Goal: Information Seeking & Learning: Understand process/instructions

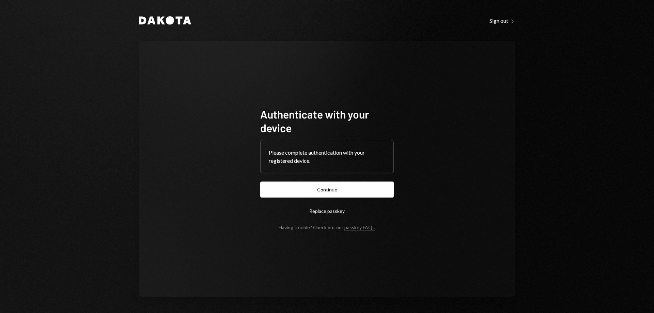
click at [308, 159] on div "Please complete authentication with your registered device." at bounding box center [327, 156] width 116 height 16
click at [323, 159] on div "Please complete authentication with your registered device." at bounding box center [327, 156] width 116 height 16
click at [320, 159] on div "Please complete authentication with your registered device." at bounding box center [327, 156] width 116 height 16
click at [317, 153] on div "Please complete authentication with your registered device." at bounding box center [327, 156] width 116 height 16
click at [325, 187] on button "Continue" at bounding box center [326, 189] width 133 height 16
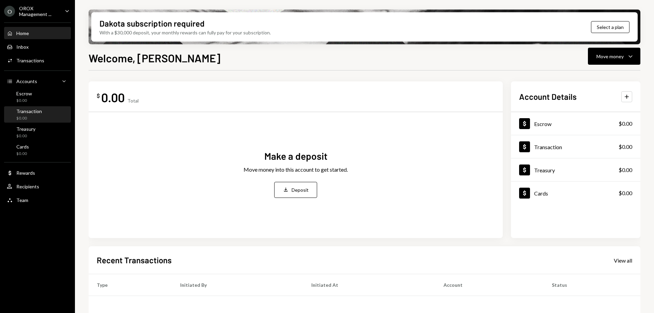
click at [43, 112] on div "Transaction $0.00" at bounding box center [37, 114] width 61 height 13
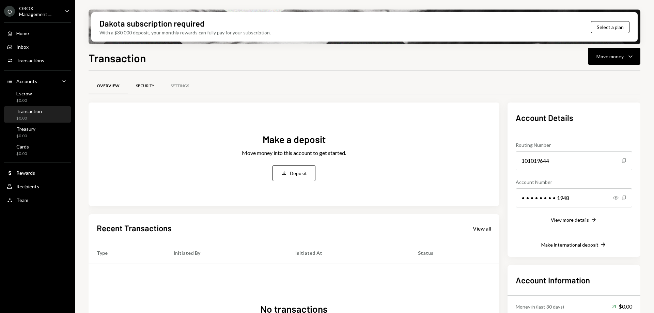
click at [151, 85] on div "Security" at bounding box center [145, 86] width 18 height 6
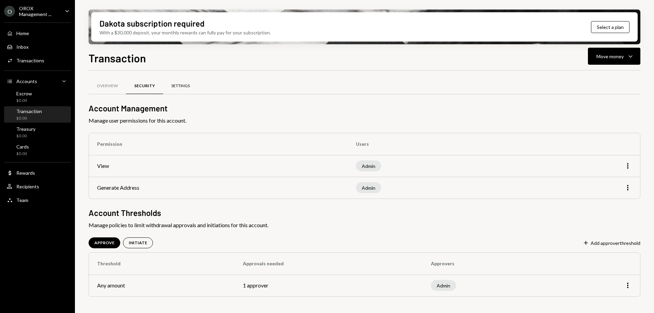
click at [179, 85] on div "Settings" at bounding box center [180, 86] width 18 height 6
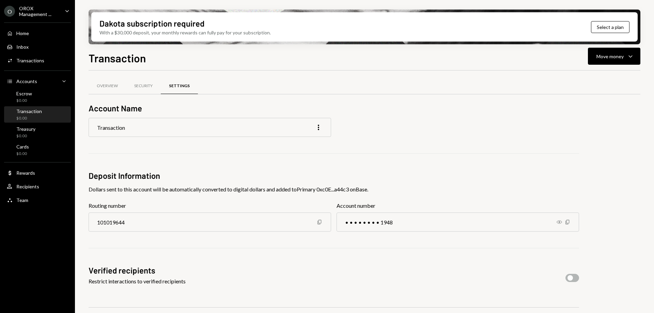
click at [68, 10] on icon "Caret Down" at bounding box center [66, 10] width 7 height 7
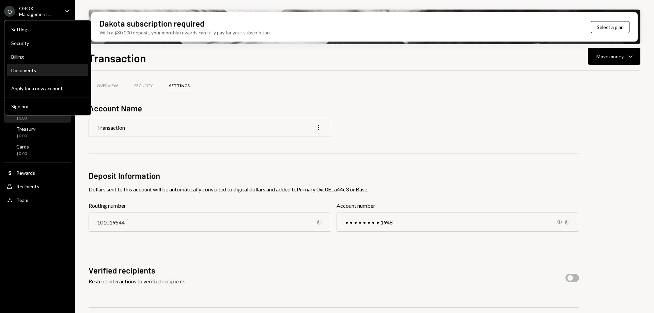
click at [31, 69] on div "Documents" at bounding box center [47, 70] width 73 height 6
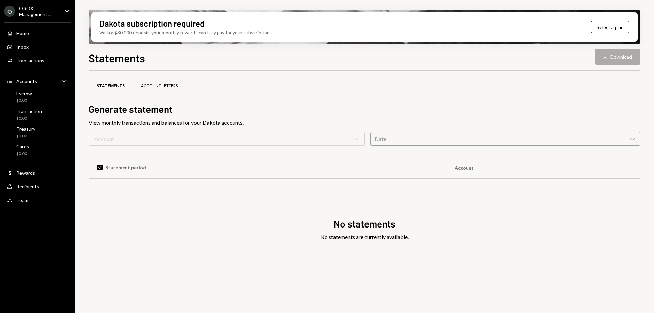
click at [166, 85] on div "Account Letters" at bounding box center [159, 86] width 37 height 6
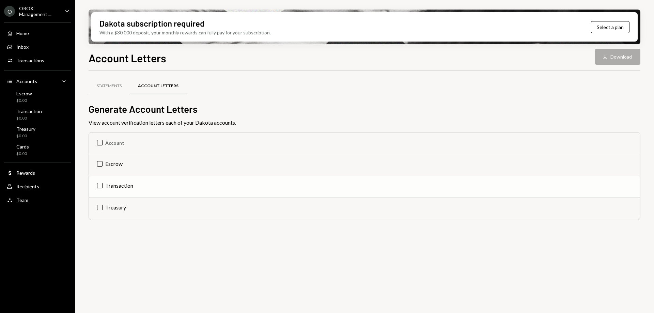
click at [106, 184] on td "Transaction" at bounding box center [364, 187] width 551 height 22
click at [616, 59] on button "Download Download" at bounding box center [617, 57] width 45 height 16
click at [31, 111] on div "Transaction" at bounding box center [29, 111] width 26 height 6
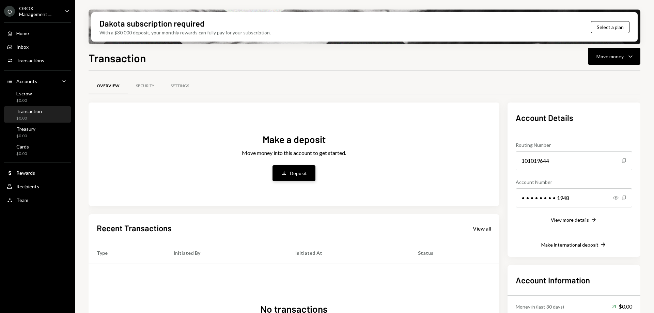
click at [296, 176] on div "Deposit" at bounding box center [298, 173] width 17 height 7
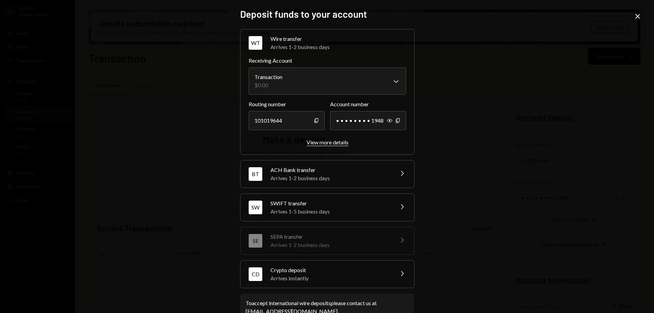
click at [322, 142] on div "View more details" at bounding box center [327, 142] width 42 height 6
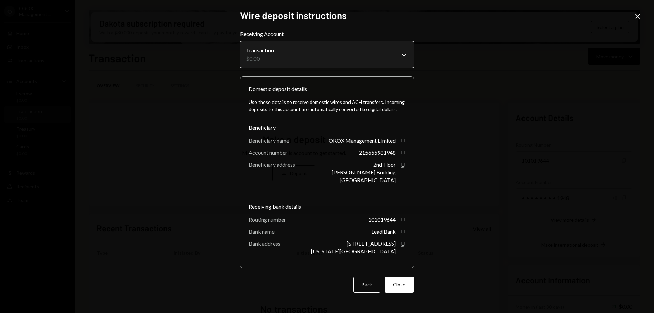
click at [405, 55] on body "**********" at bounding box center [327, 156] width 654 height 313
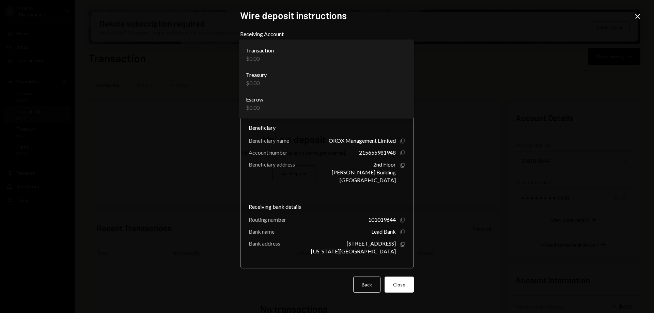
click at [402, 55] on body "**********" at bounding box center [327, 156] width 654 height 313
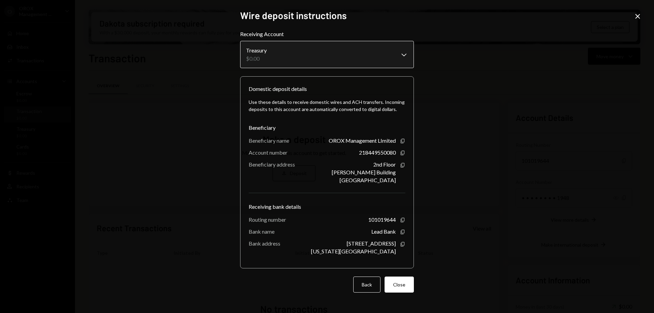
click at [405, 55] on body "**********" at bounding box center [327, 156] width 654 height 313
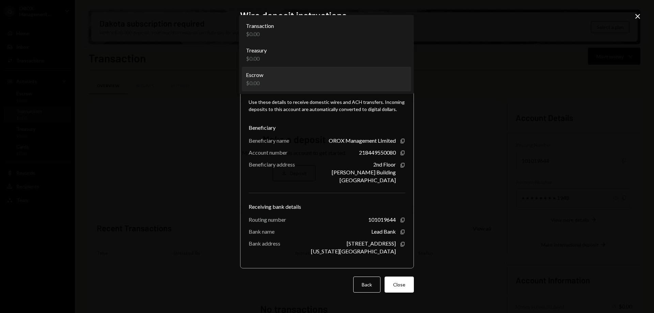
select select "**********"
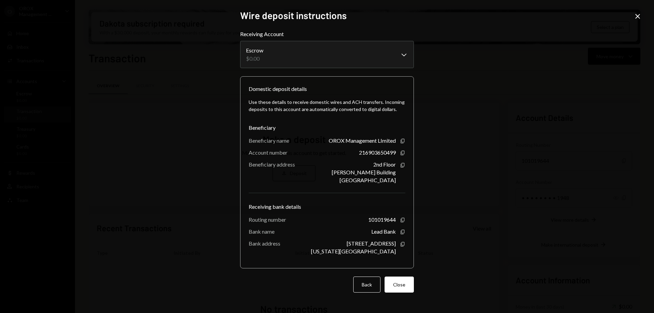
drag, startPoint x: 453, startPoint y: 121, endPoint x: 446, endPoint y: 112, distance: 11.4
click at [453, 120] on div "**********" at bounding box center [327, 156] width 654 height 313
click at [638, 17] on icon "Close" at bounding box center [637, 16] width 8 height 8
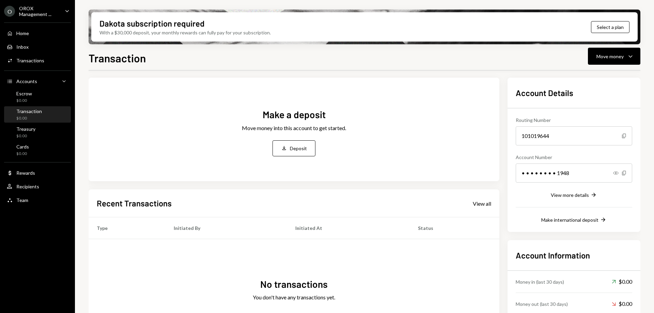
scroll to position [34, 0]
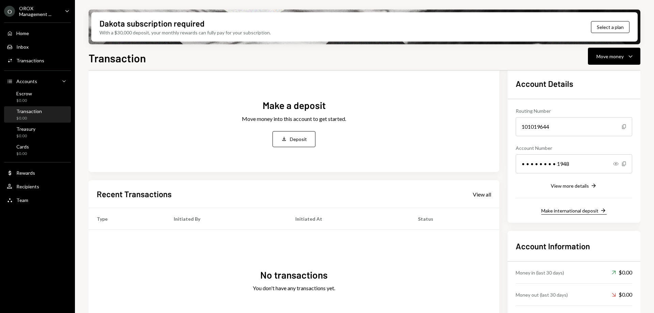
click at [569, 212] on div "Make international deposit" at bounding box center [569, 211] width 57 height 6
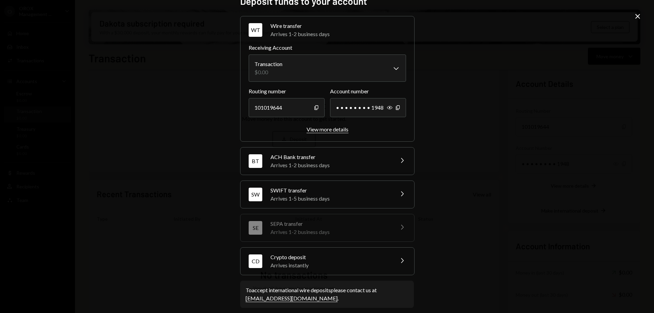
scroll to position [19, 0]
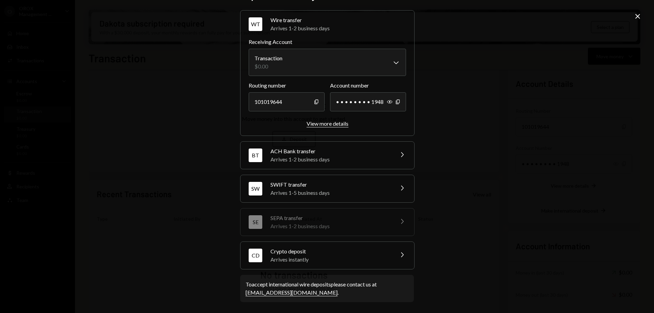
click at [326, 123] on div "View more details" at bounding box center [327, 123] width 42 height 6
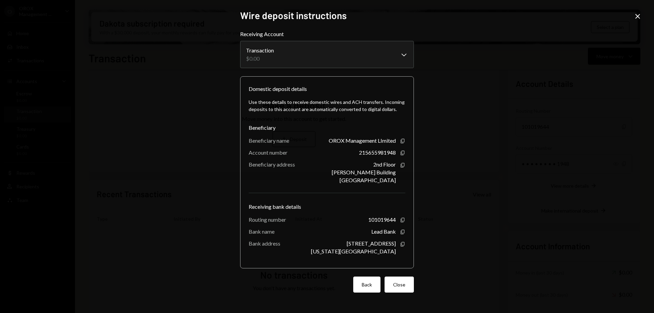
click at [376, 280] on button "Back" at bounding box center [366, 284] width 27 height 16
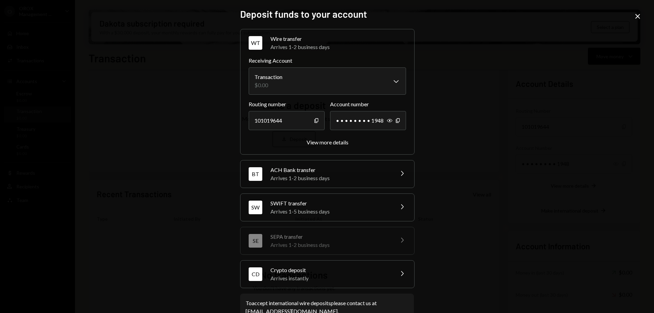
scroll to position [19, 0]
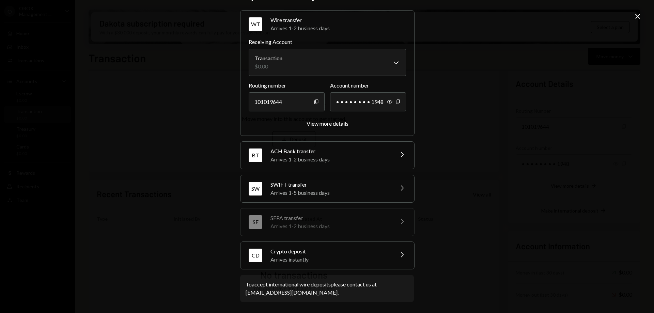
click at [638, 17] on icon at bounding box center [637, 16] width 5 height 5
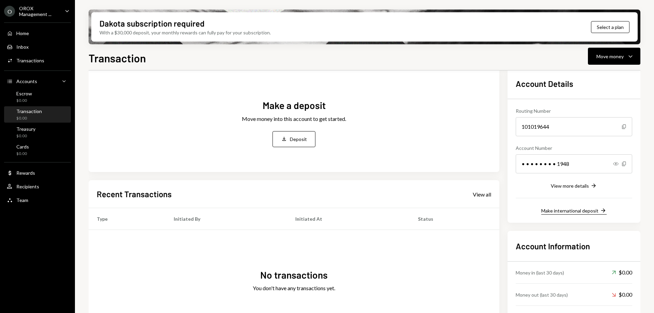
click at [574, 210] on div "Make international deposit" at bounding box center [569, 211] width 57 height 6
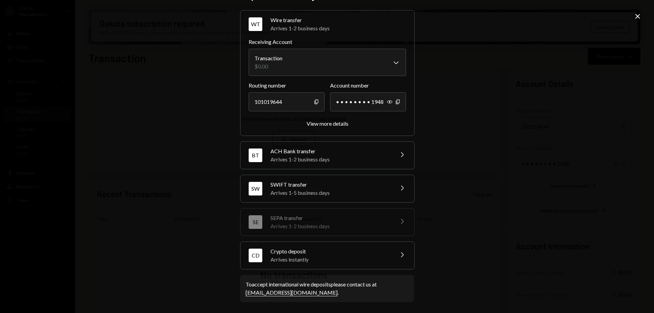
click at [270, 293] on link "[EMAIL_ADDRESS][DOMAIN_NAME]" at bounding box center [291, 292] width 92 height 7
click at [436, 108] on div "**********" at bounding box center [327, 156] width 654 height 313
click at [636, 17] on icon "Close" at bounding box center [637, 16] width 8 height 8
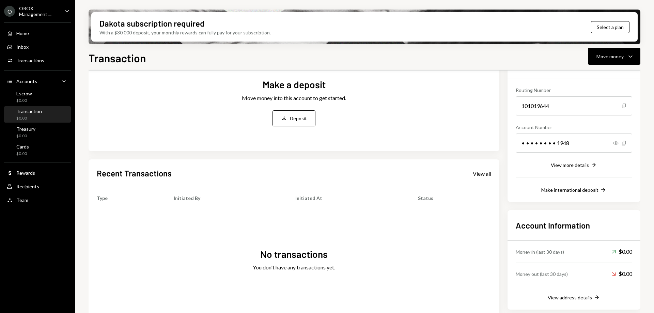
scroll to position [66, 0]
